Goal: Information Seeking & Learning: Learn about a topic

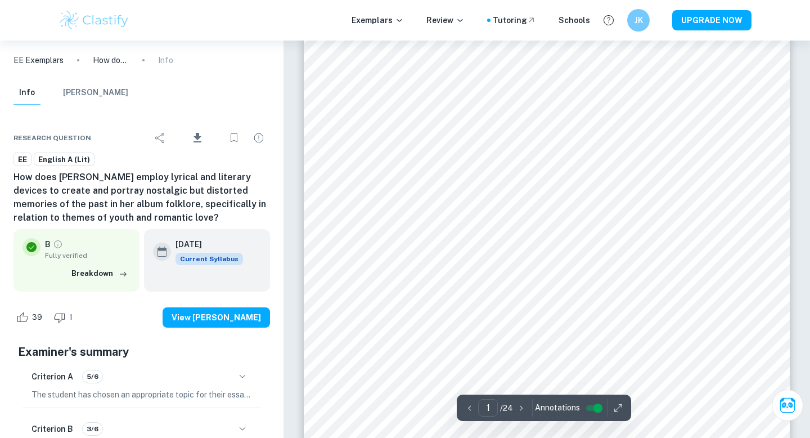
scroll to position [214, 0]
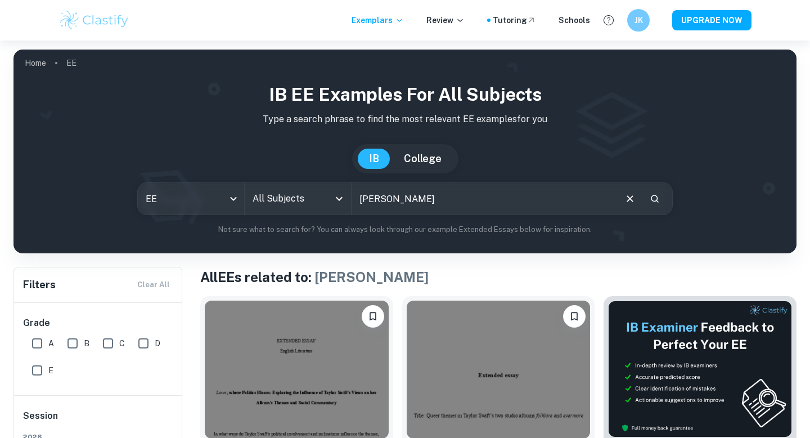
scroll to position [125, 0]
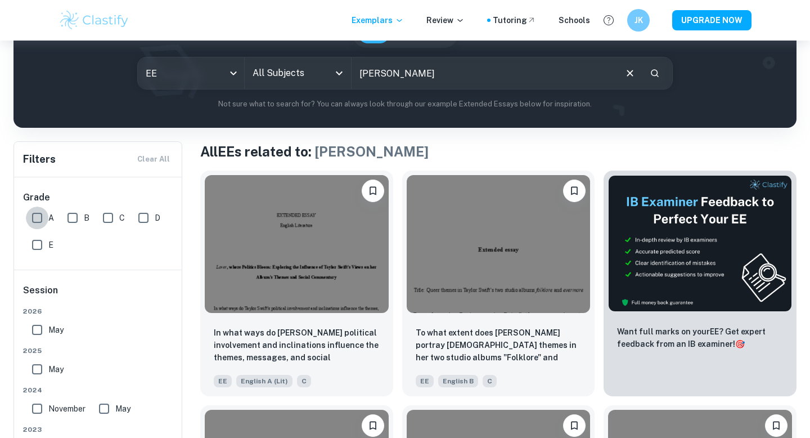
click at [42, 216] on input "A" at bounding box center [37, 218] width 23 height 23
checkbox input "true"
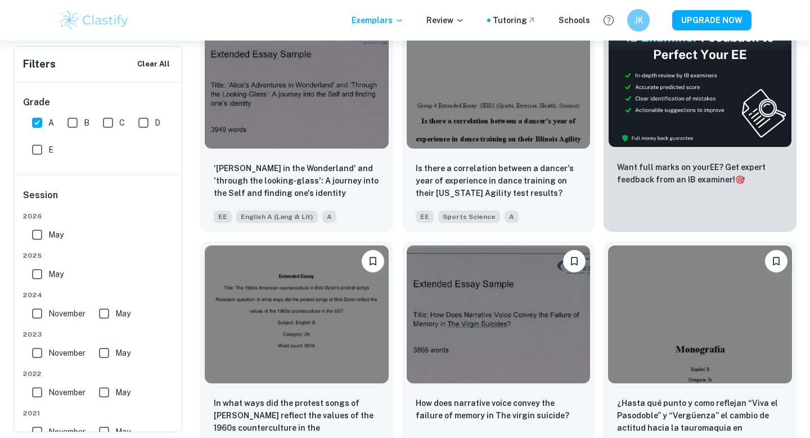
scroll to position [0, 0]
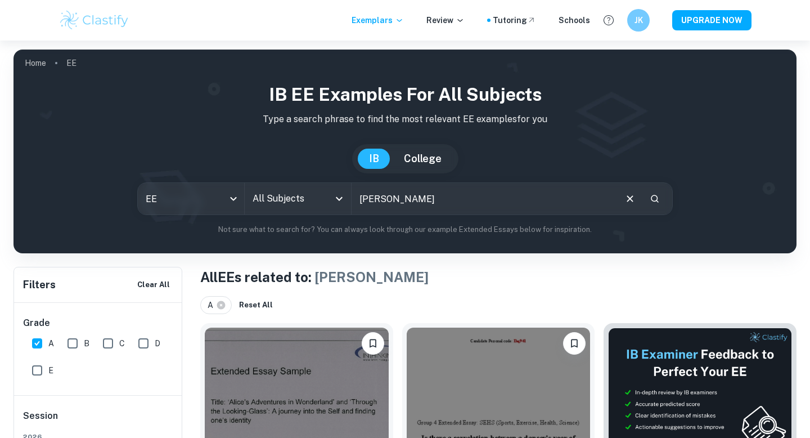
click at [399, 204] on input "taylor swift" at bounding box center [483, 199] width 263 height 32
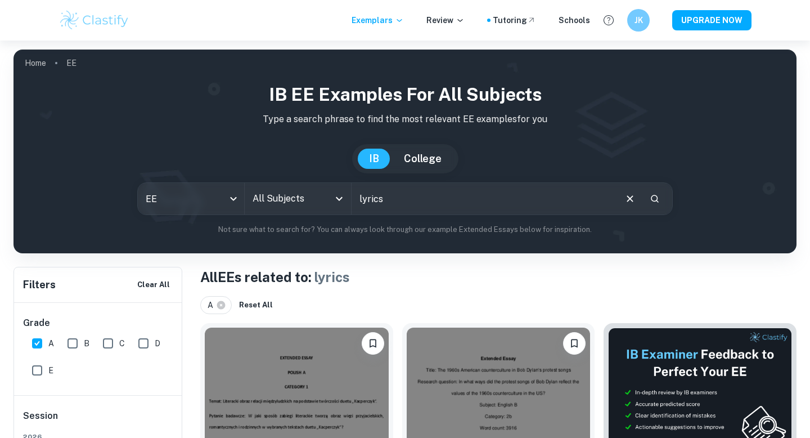
click at [427, 197] on input "lyrics" at bounding box center [483, 199] width 263 height 32
type input "album"
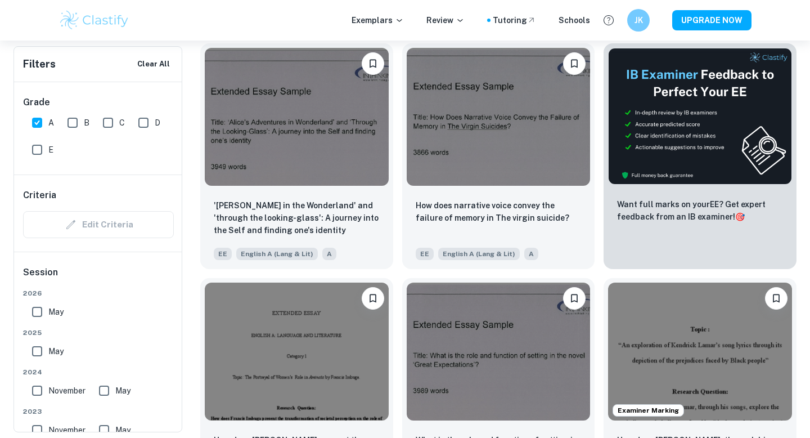
scroll to position [281, 0]
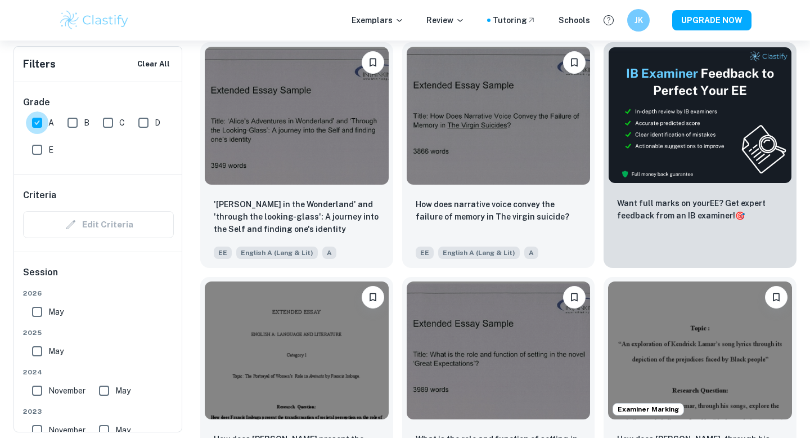
click at [32, 128] on input "A" at bounding box center [37, 122] width 23 height 23
checkbox input "false"
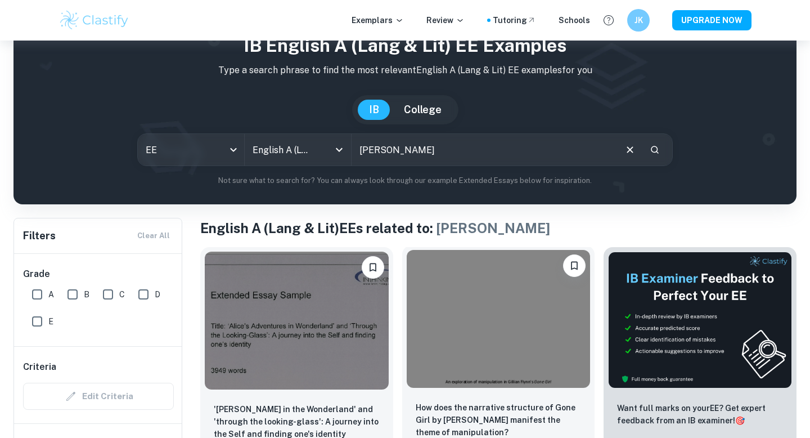
scroll to position [48, 0]
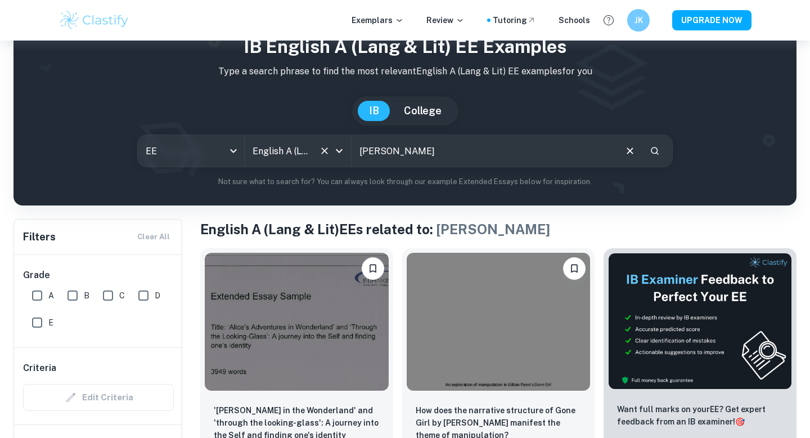
click at [312, 156] on input "English A (Lang & Lit)" at bounding box center [282, 150] width 65 height 21
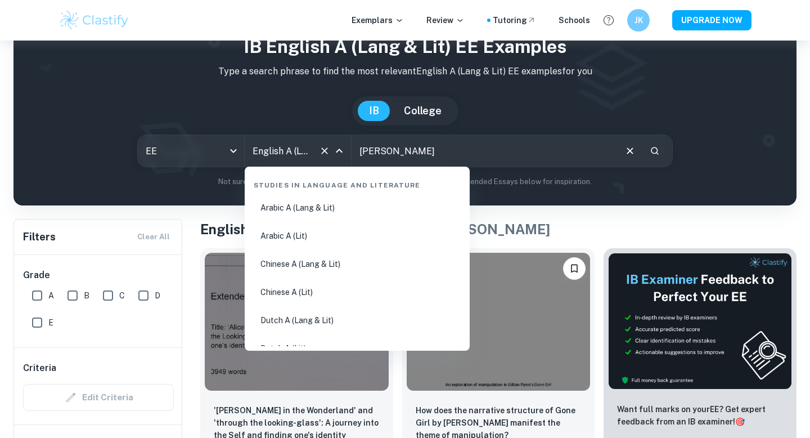
scroll to position [43, 0]
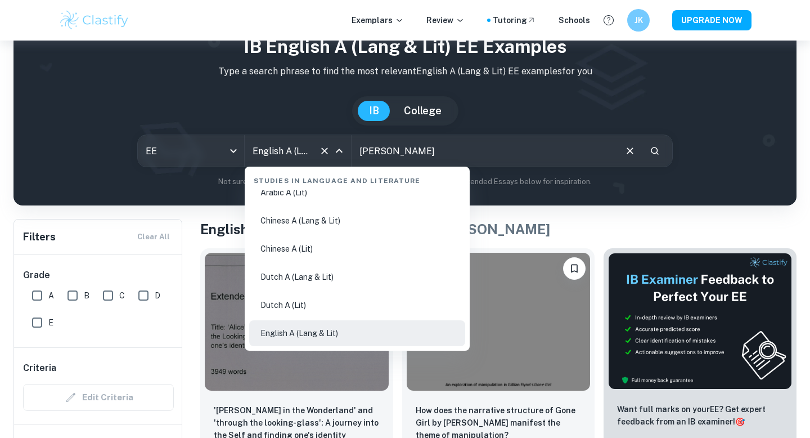
click at [321, 151] on icon "Clear" at bounding box center [324, 150] width 11 height 11
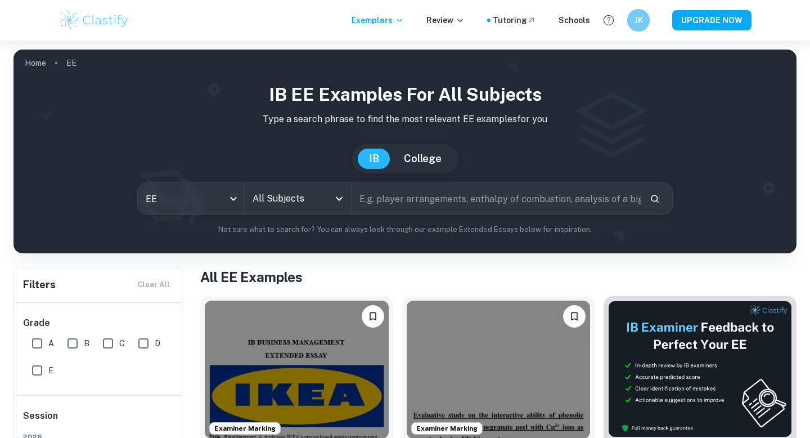
click at [392, 199] on input "text" at bounding box center [496, 199] width 289 height 32
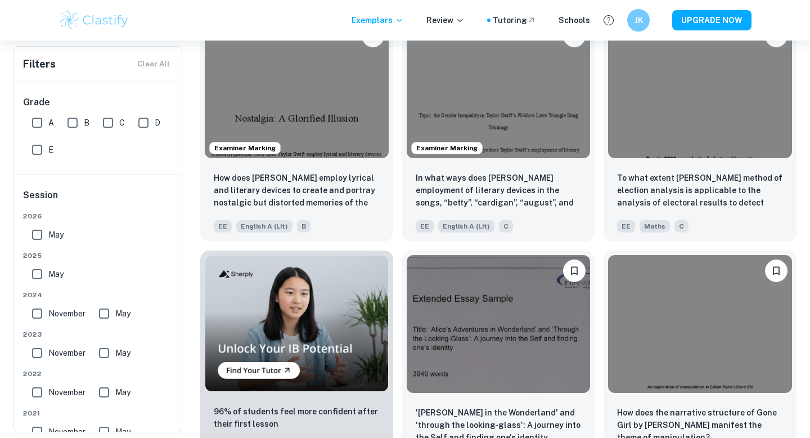
scroll to position [510, 0]
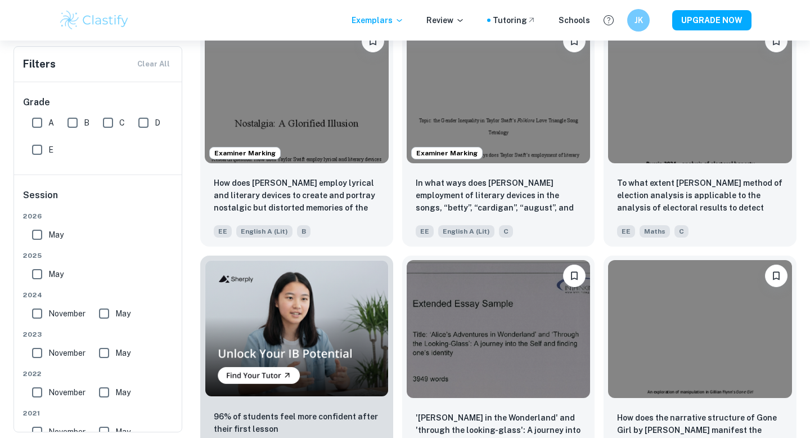
click at [395, 190] on div "Examiner Marking In what ways does Taylor Swift’s employment of literary device…" at bounding box center [494, 129] width 202 height 235
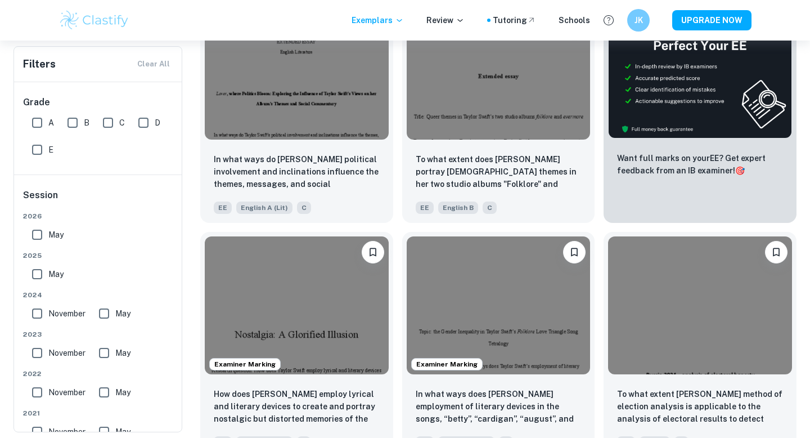
scroll to position [0, 0]
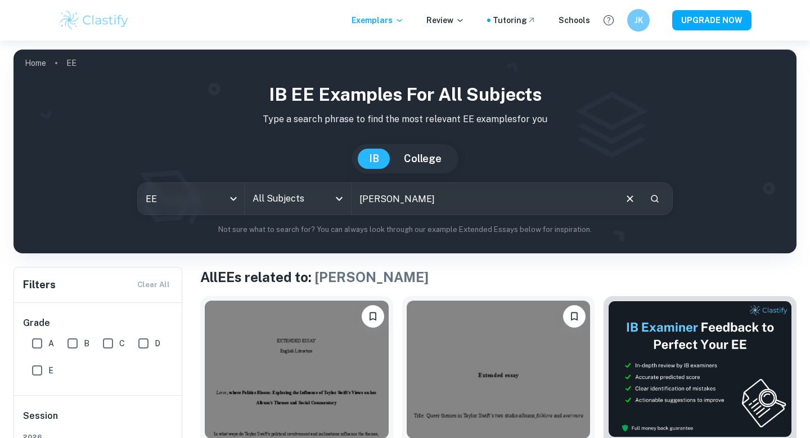
click at [432, 203] on input "taylor swift" at bounding box center [483, 199] width 263 height 32
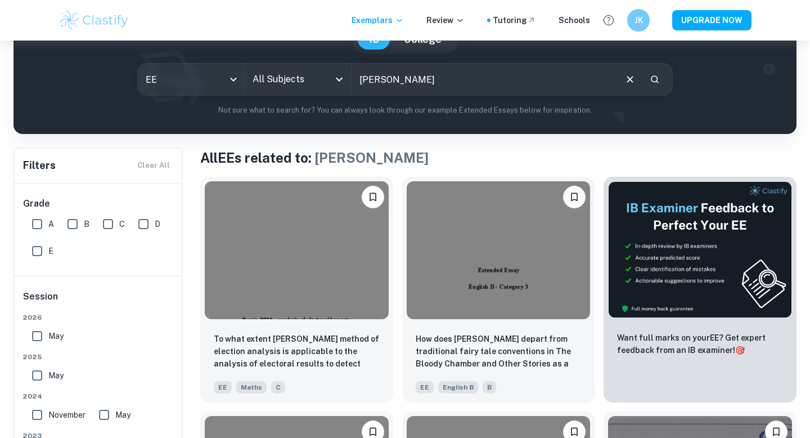
scroll to position [87, 0]
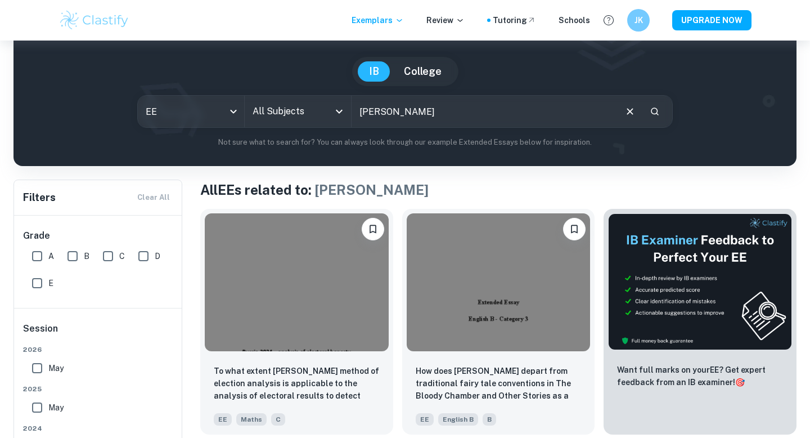
click at [419, 114] on input "sabrina carpenter" at bounding box center [483, 112] width 263 height 32
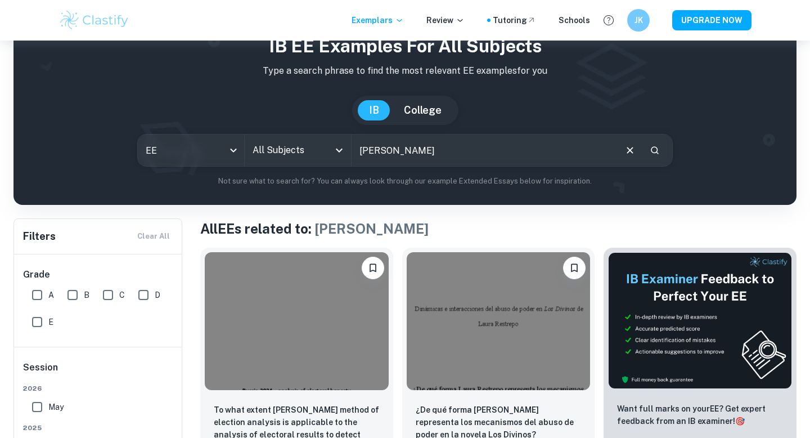
scroll to position [75, 0]
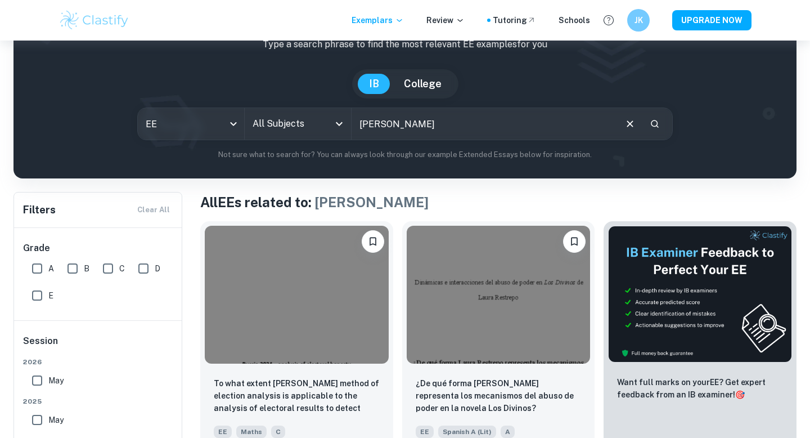
click at [418, 120] on input "olivia rodrigo" at bounding box center [483, 124] width 263 height 32
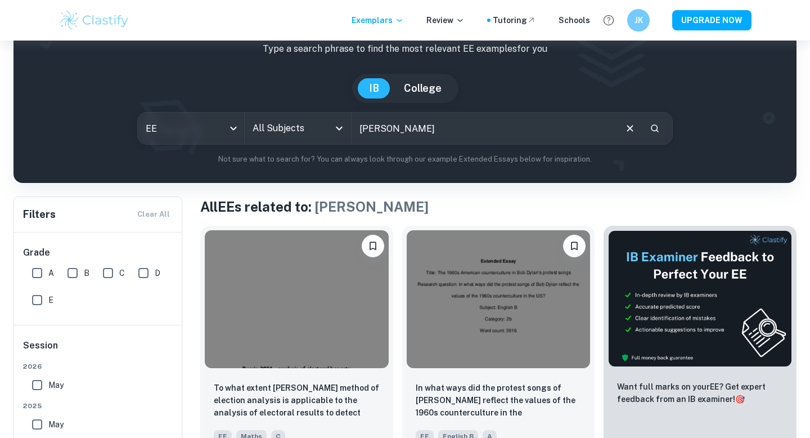
scroll to position [71, 0]
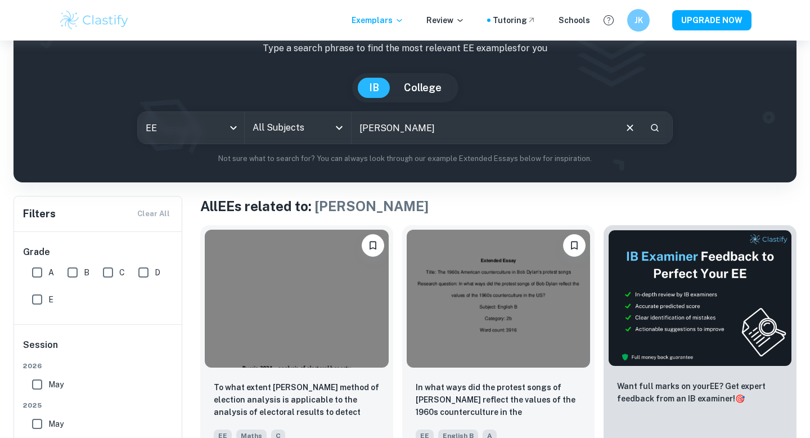
click at [442, 125] on input "billy joel" at bounding box center [483, 128] width 263 height 32
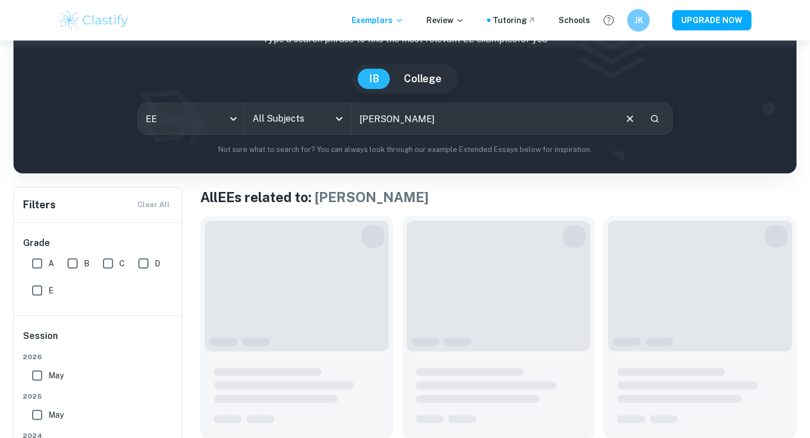
scroll to position [81, 0]
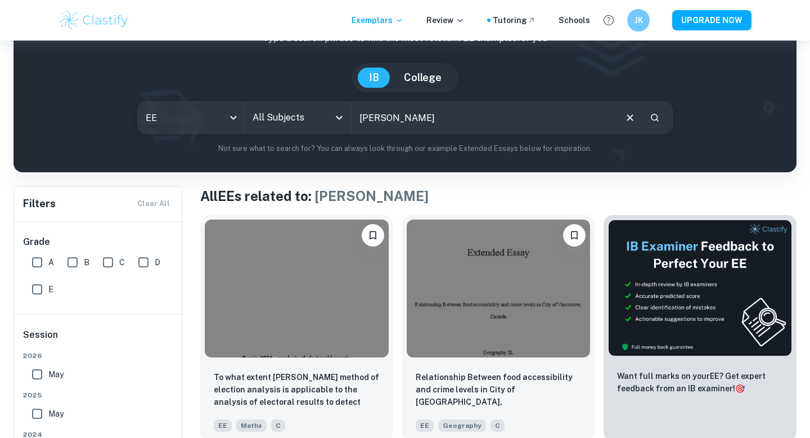
click at [429, 120] on input "drake" at bounding box center [483, 118] width 263 height 32
type input "kendrick lamar"
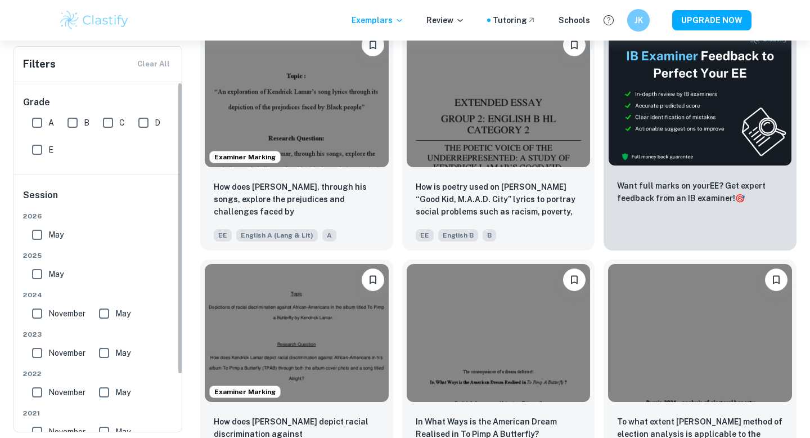
scroll to position [271, 0]
click at [41, 123] on input "A" at bounding box center [37, 122] width 23 height 23
checkbox input "true"
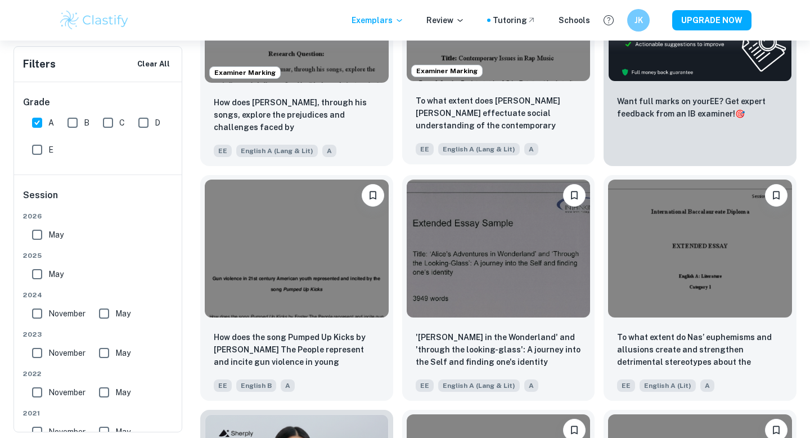
scroll to position [0, 0]
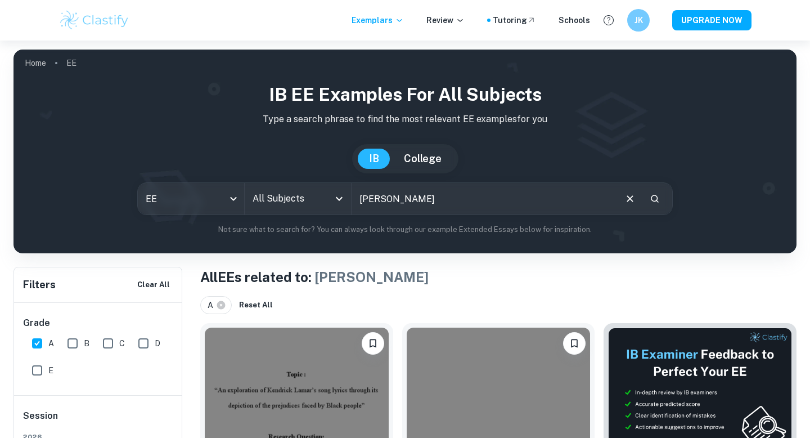
drag, startPoint x: 631, startPoint y: 198, endPoint x: 572, endPoint y: 199, distance: 58.5
click at [631, 198] on icon "Clear" at bounding box center [630, 198] width 6 height 6
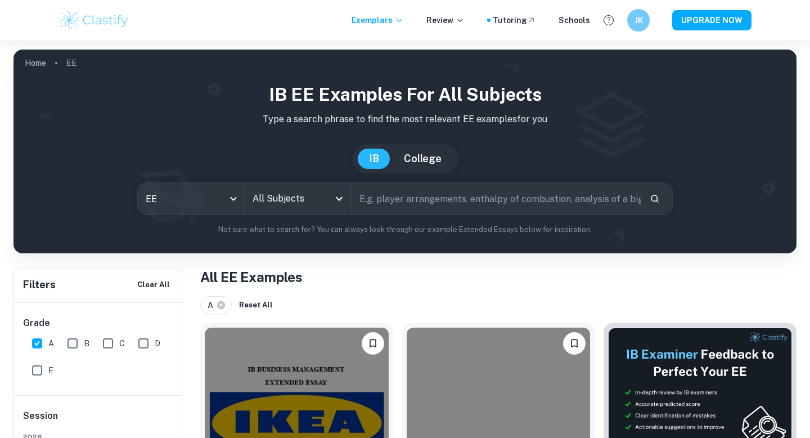
click at [325, 196] on input "All Subjects" at bounding box center [289, 198] width 79 height 21
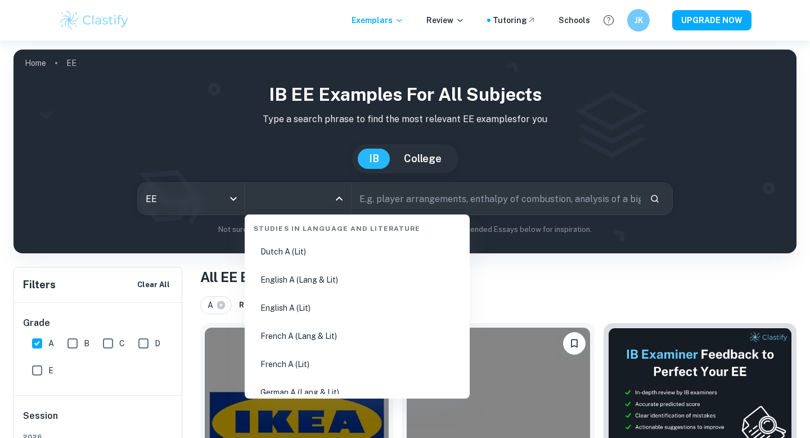
scroll to position [133, 0]
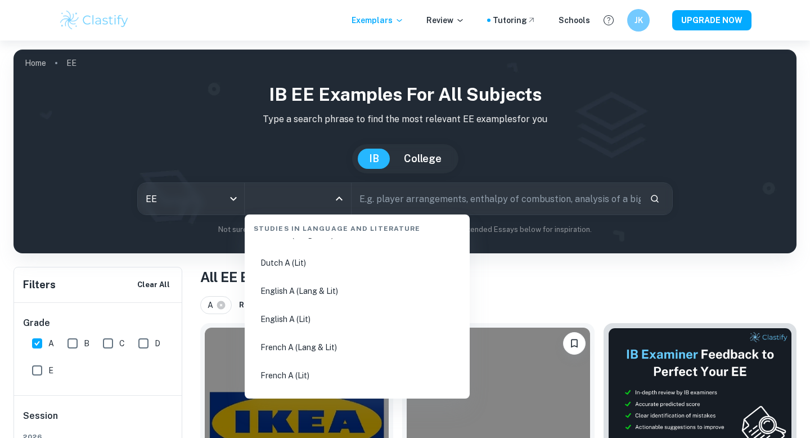
click at [332, 291] on li "English A (Lang & Lit)" at bounding box center [357, 291] width 216 height 26
type input "English A (Lang & Lit)"
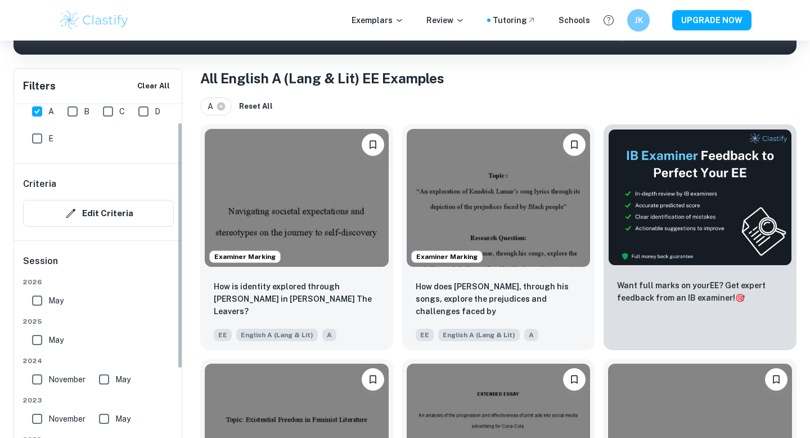
scroll to position [35, 0]
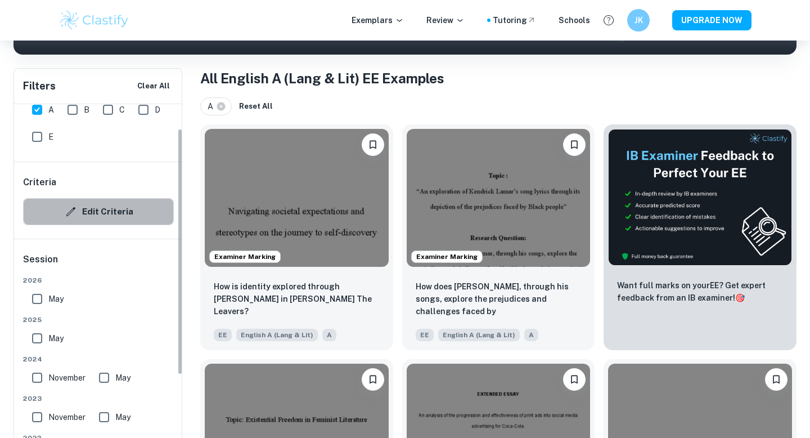
click at [127, 220] on button "Edit Criteria" at bounding box center [98, 211] width 151 height 27
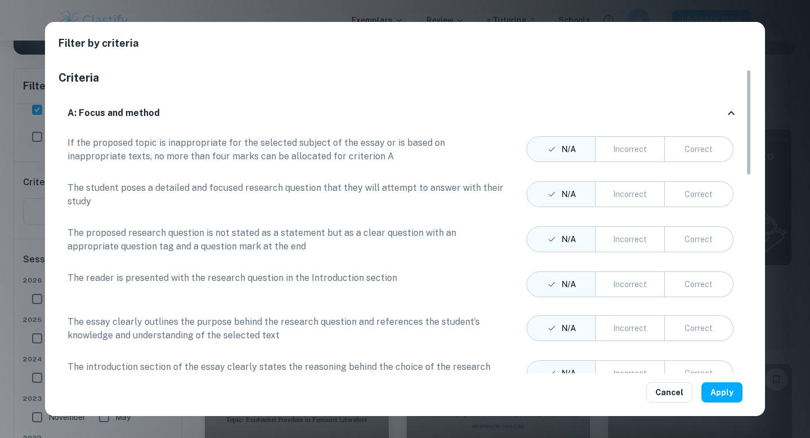
click at [772, 118] on div "Filter by criteria Criteria A: Focus and method If the proposed topic is inappr…" at bounding box center [405, 219] width 810 height 438
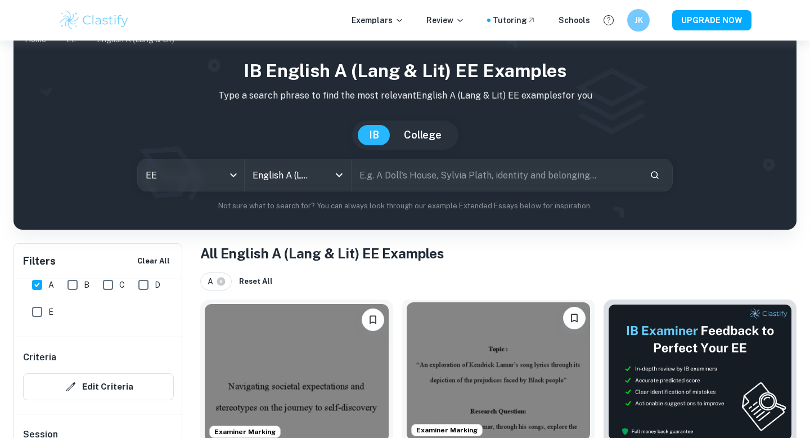
scroll to position [11, 0]
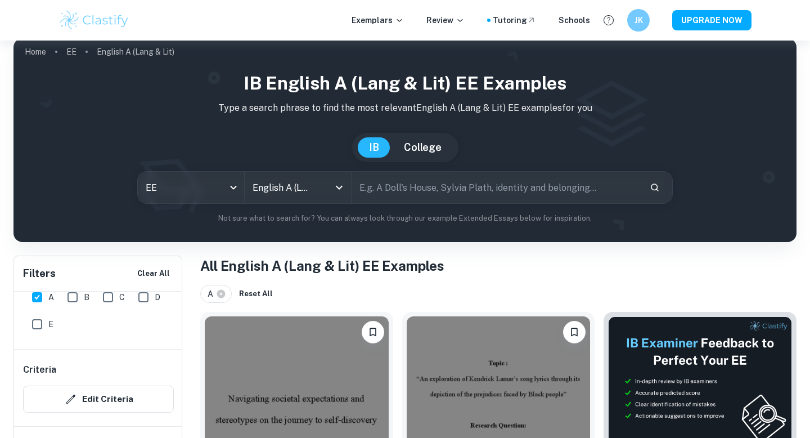
click at [455, 196] on input "text" at bounding box center [496, 188] width 289 height 32
type input "music"
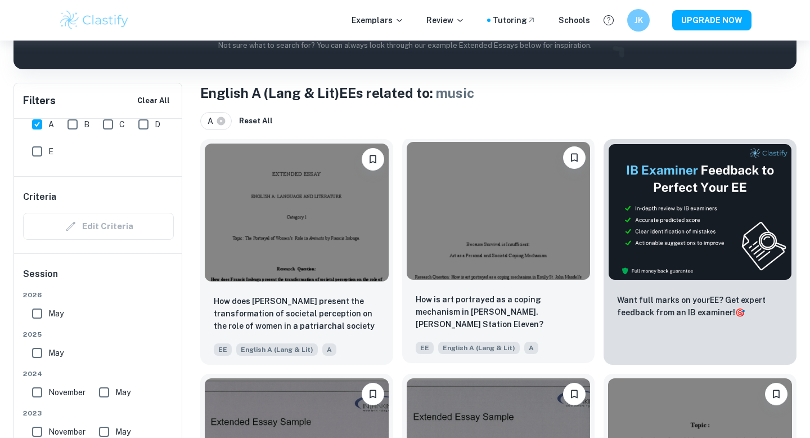
scroll to position [183, 0]
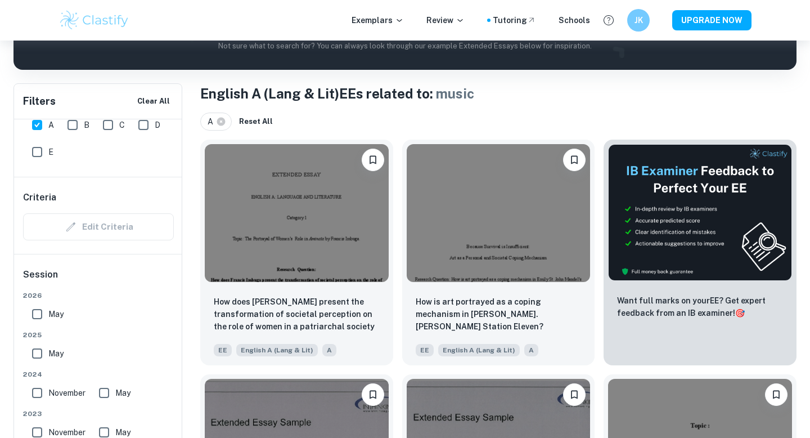
click at [59, 352] on span "May" at bounding box center [55, 353] width 15 height 12
click at [48, 352] on input "May" at bounding box center [37, 353] width 23 height 23
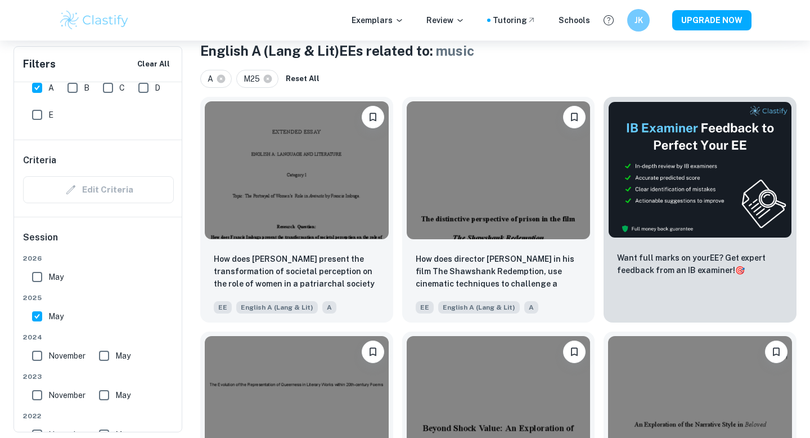
scroll to position [230, 0]
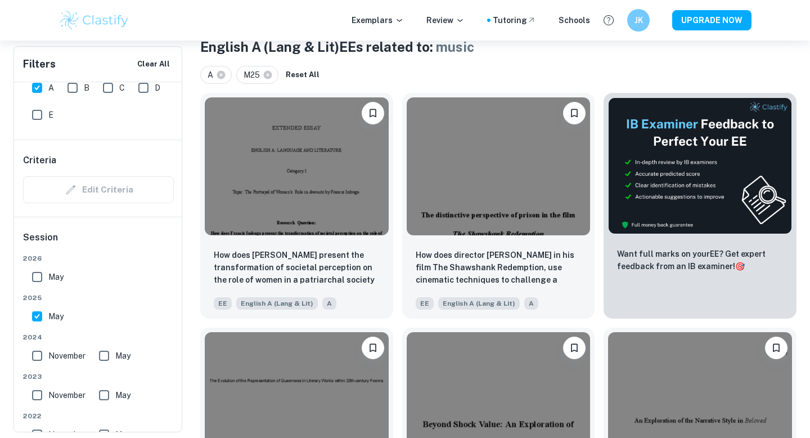
click at [68, 310] on div "May" at bounding box center [50, 314] width 45 height 27
click at [62, 315] on span "May" at bounding box center [55, 316] width 15 height 12
click at [48, 315] on input "May" at bounding box center [37, 316] width 23 height 23
checkbox input "false"
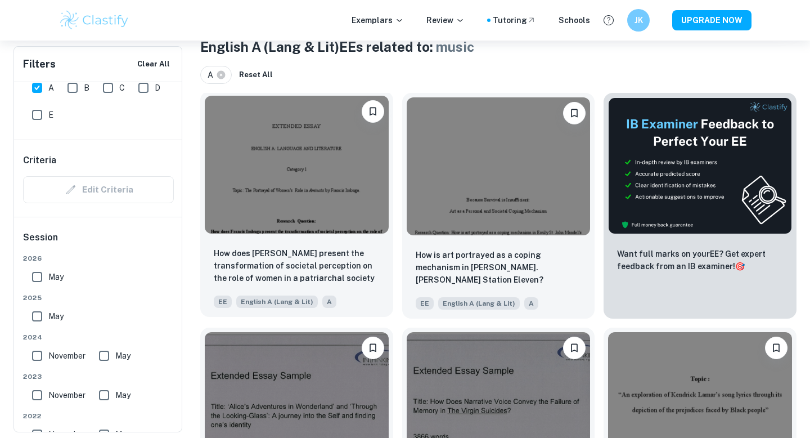
click at [324, 159] on img at bounding box center [297, 165] width 184 height 138
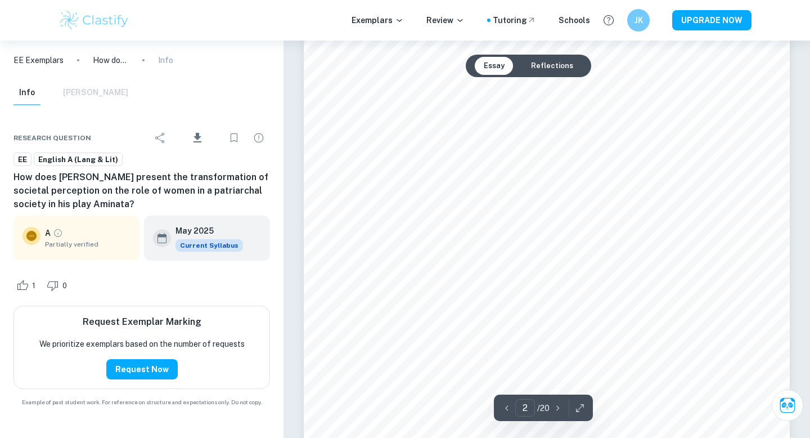
scroll to position [770, 0]
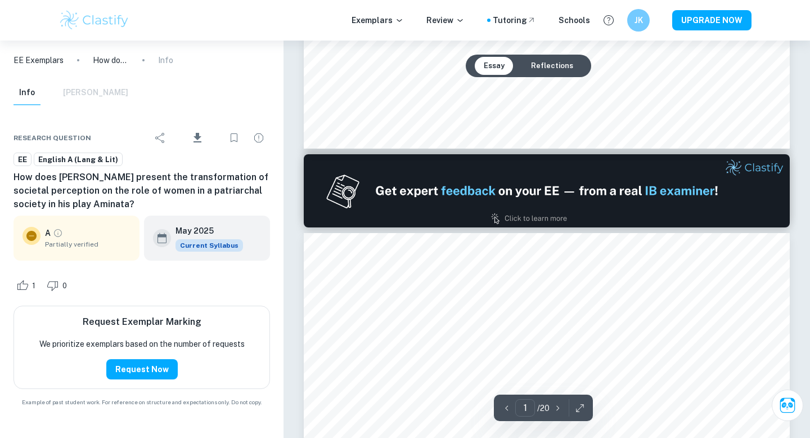
type input "2"
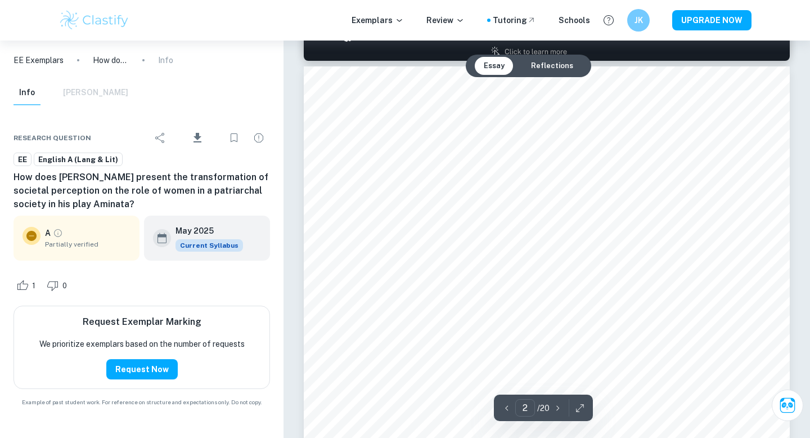
scroll to position [701, 0]
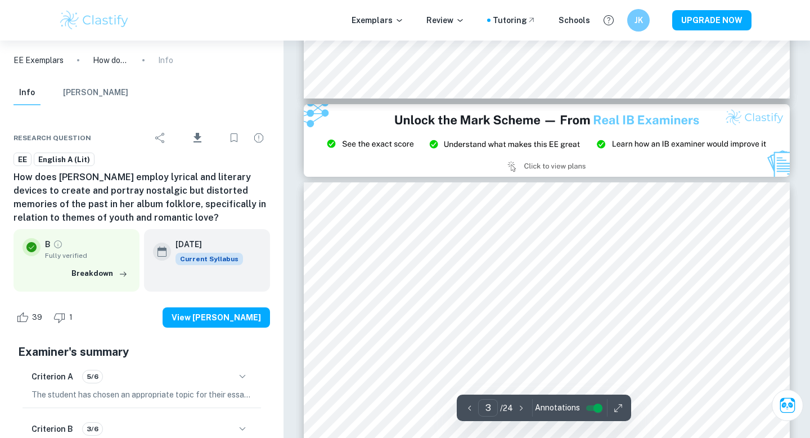
scroll to position [1467, 0]
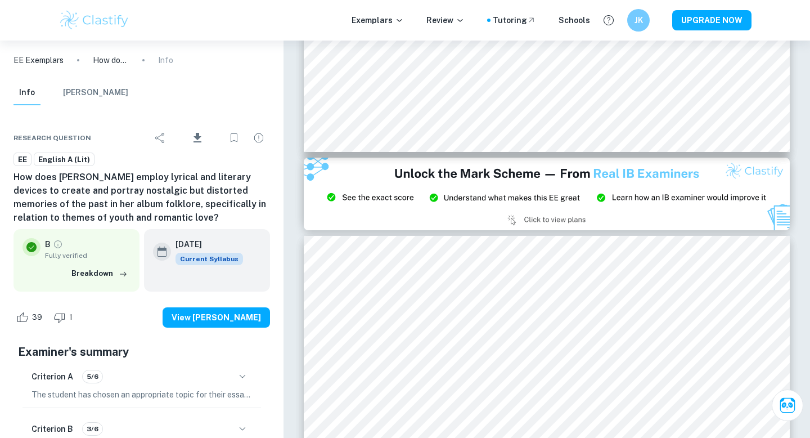
type input "2"
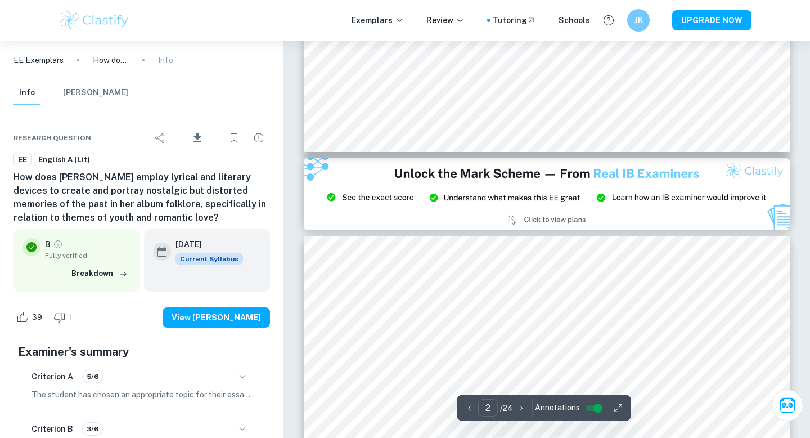
scroll to position [987, 0]
